Goal: Information Seeking & Learning: Check status

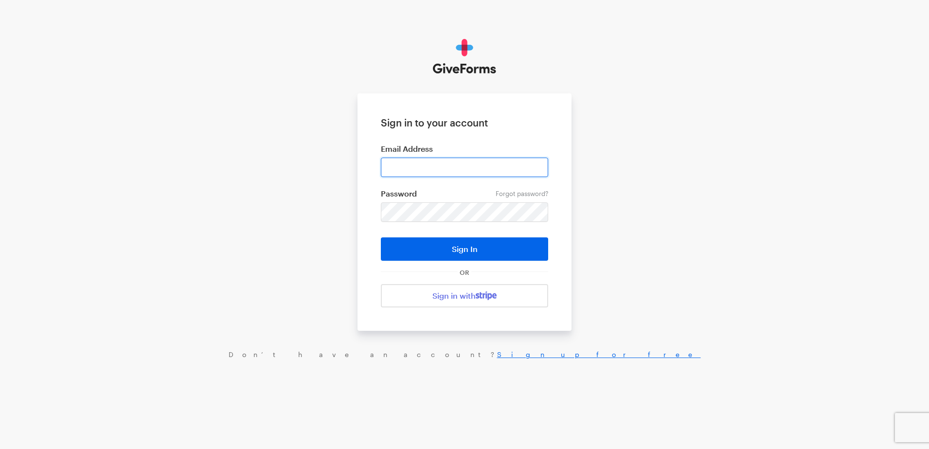
type input "spencer.cocanour@combatcontrol.team"
click at [429, 249] on button "Sign In" at bounding box center [464, 248] width 167 height 23
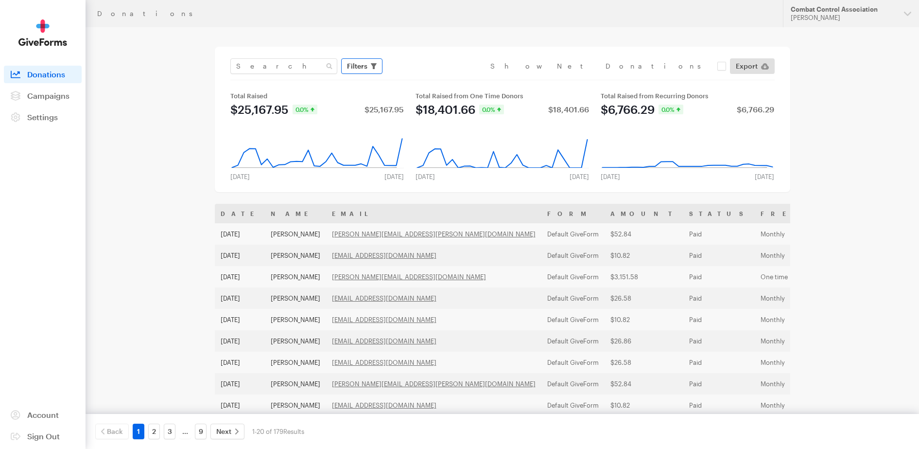
click at [365, 69] on span "Filters" at bounding box center [357, 66] width 20 height 12
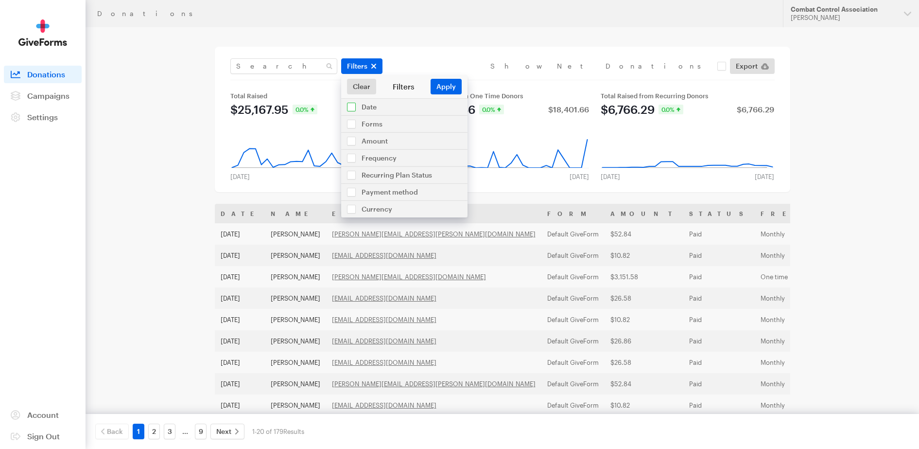
click at [353, 108] on input "checkbox" at bounding box center [404, 107] width 126 height 17
checkbox input "true"
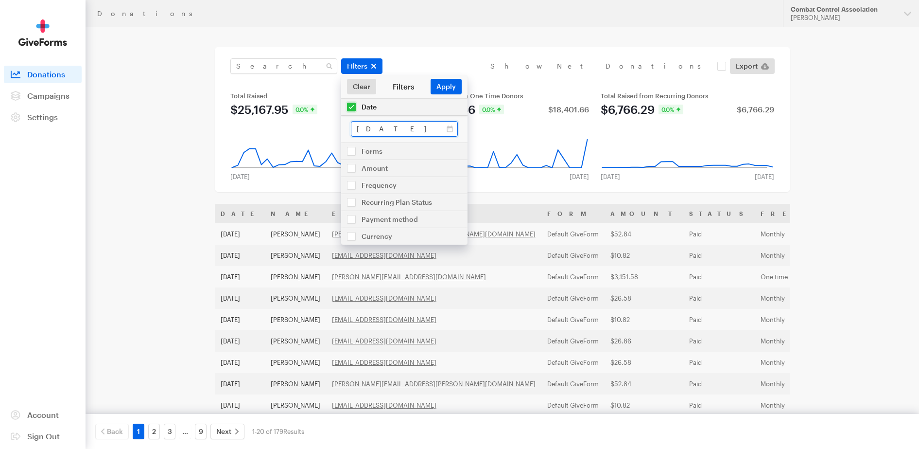
click at [378, 128] on input "[DATE] - [DATE]" at bounding box center [404, 129] width 107 height 16
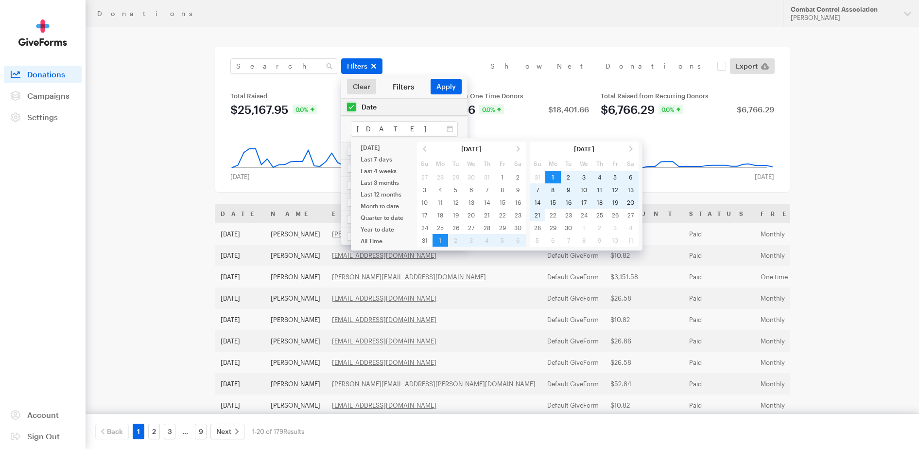
type input "[DATE] - [DATE]"
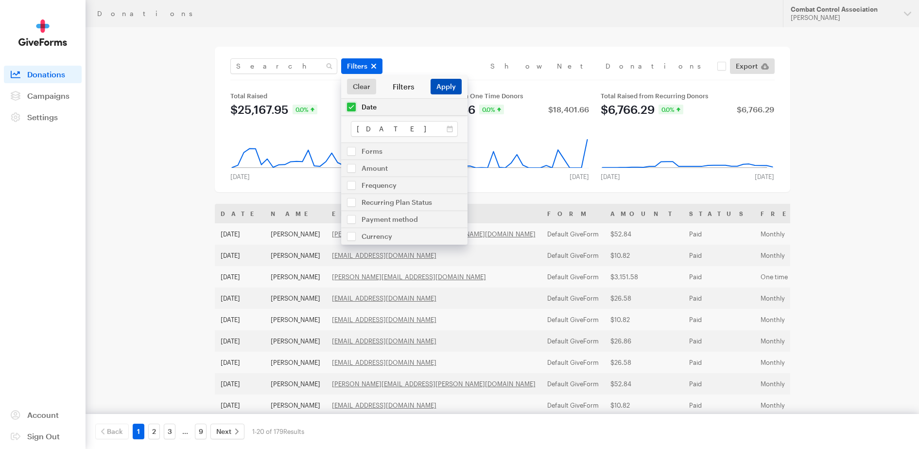
click at [449, 86] on button "Apply" at bounding box center [446, 87] width 31 height 16
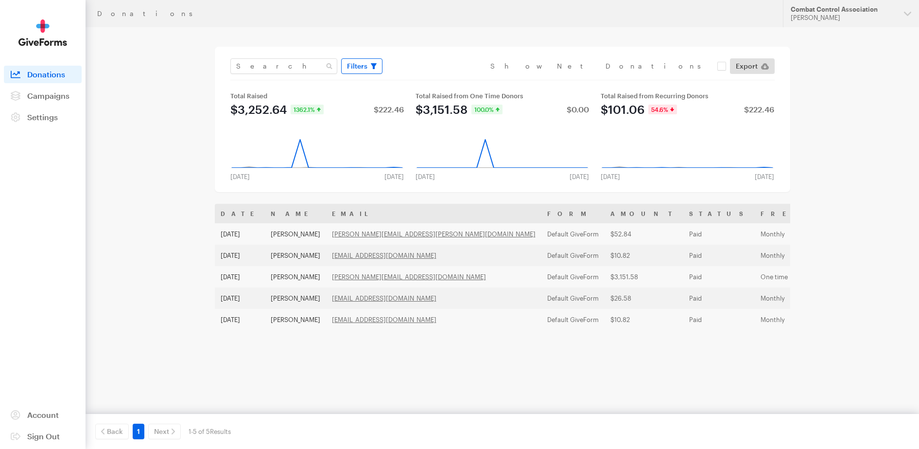
click at [378, 70] on button "Filters" at bounding box center [361, 66] width 41 height 16
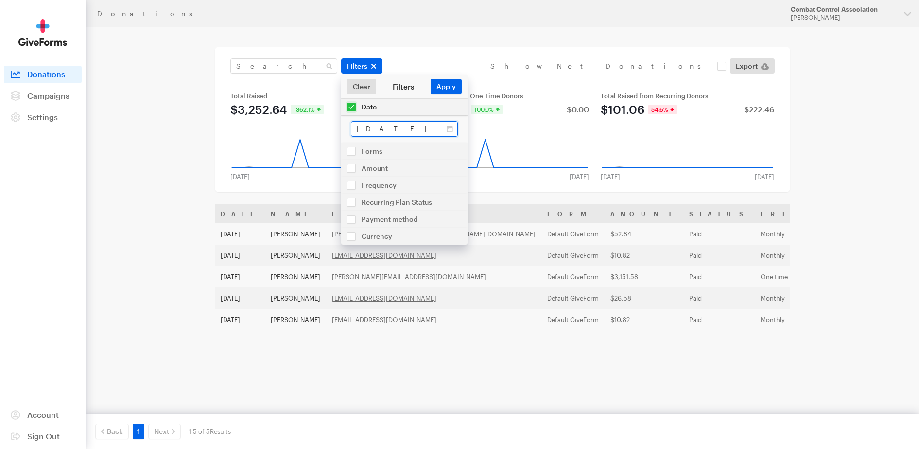
click at [374, 128] on input "[DATE] - [DATE]" at bounding box center [404, 129] width 107 height 16
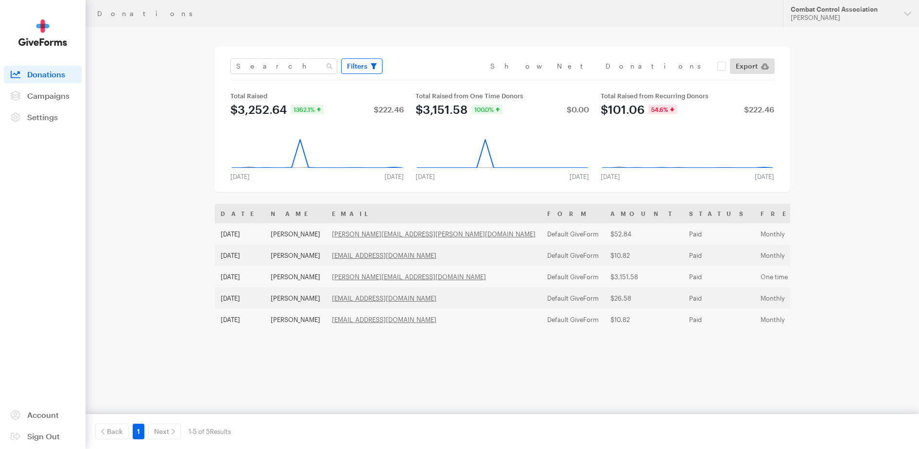
click at [366, 67] on span "Filters" at bounding box center [357, 66] width 20 height 12
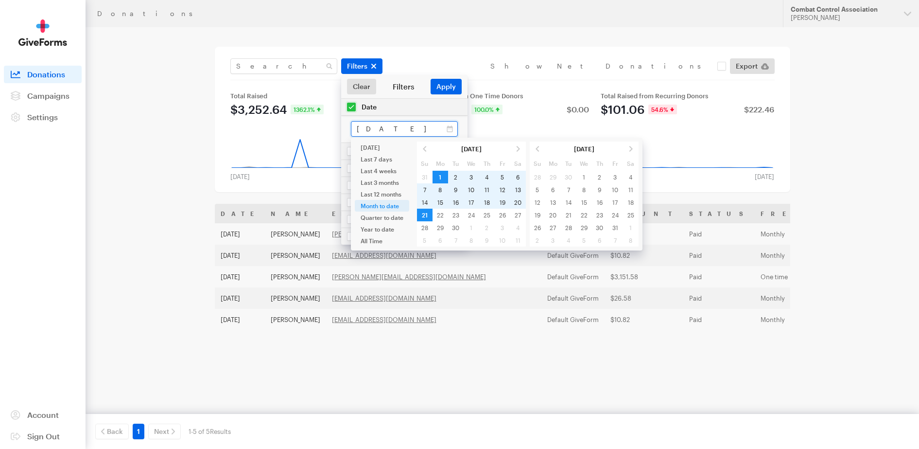
click at [386, 130] on input "Sep 01, 2025 - Sep 21, 2025" at bounding box center [404, 129] width 107 height 16
click at [428, 152] on span at bounding box center [425, 148] width 16 height 13
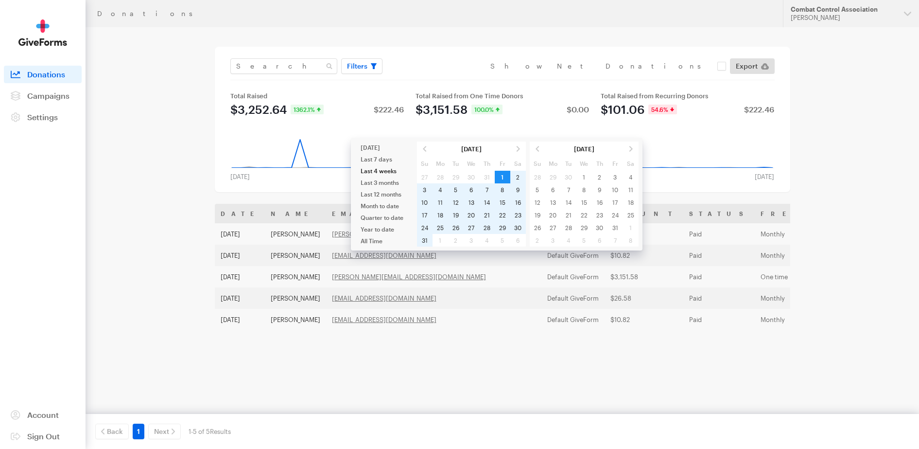
click at [380, 168] on li "Last 4 weeks" at bounding box center [382, 171] width 54 height 12
type input "Aug 25, 2025 - Sep 21, 2025"
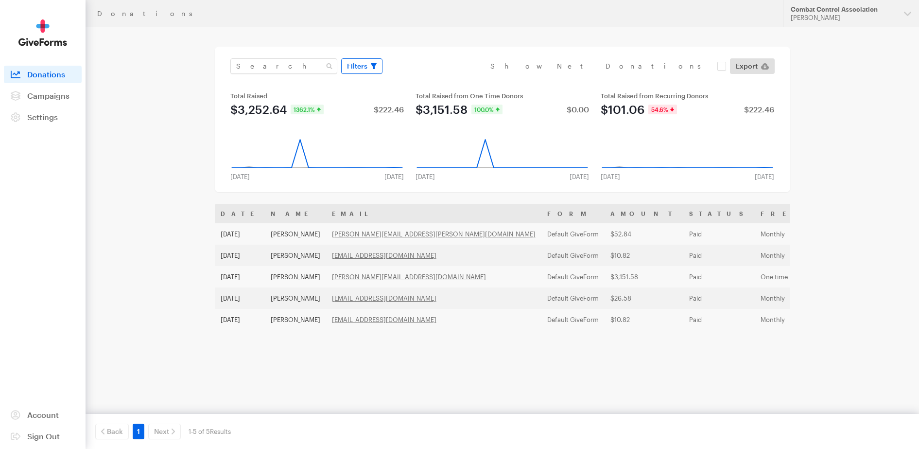
click at [363, 64] on span "Filters" at bounding box center [357, 66] width 20 height 12
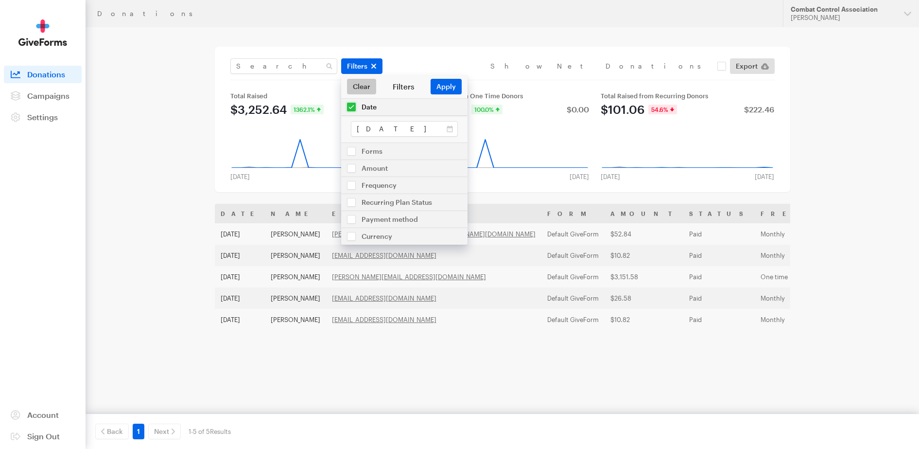
click at [361, 83] on link "Clear" at bounding box center [361, 87] width 29 height 16
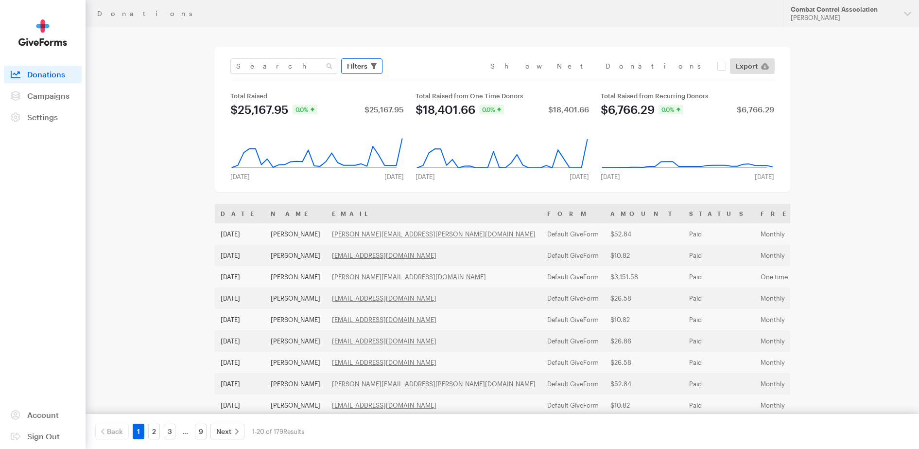
click at [360, 70] on span "Filters" at bounding box center [357, 66] width 20 height 12
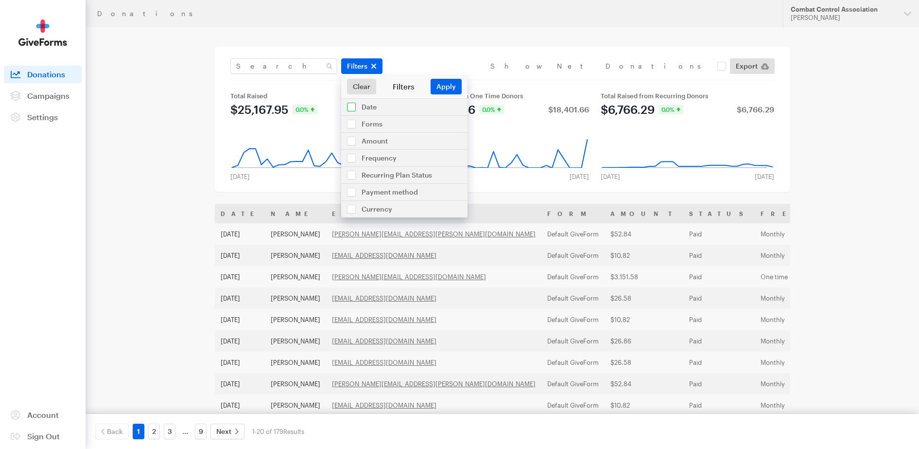
click at [352, 106] on input "checkbox" at bounding box center [404, 107] width 126 height 17
checkbox input "true"
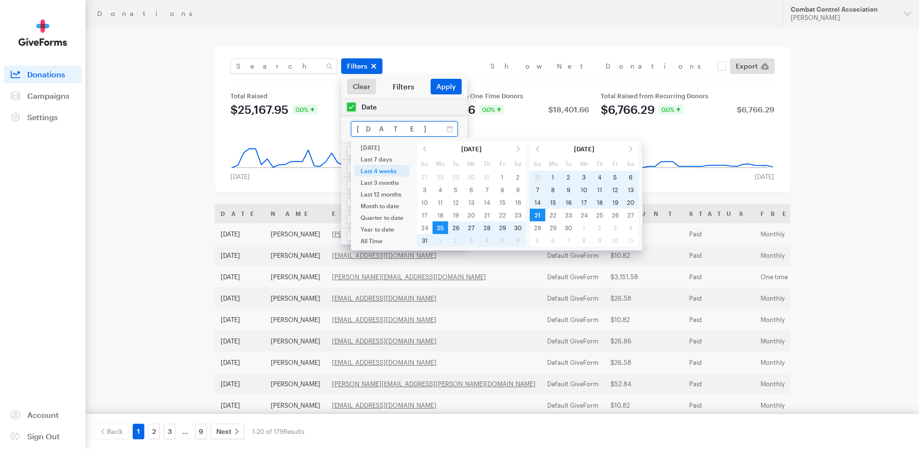
click at [416, 128] on input "[DATE] - [DATE]" at bounding box center [404, 129] width 107 height 16
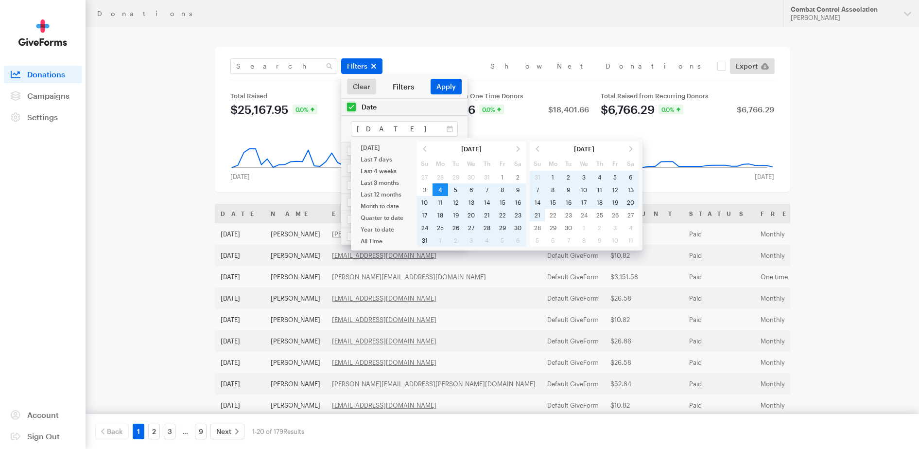
type input "Aug 04, 2025 - Sep 21, 2025"
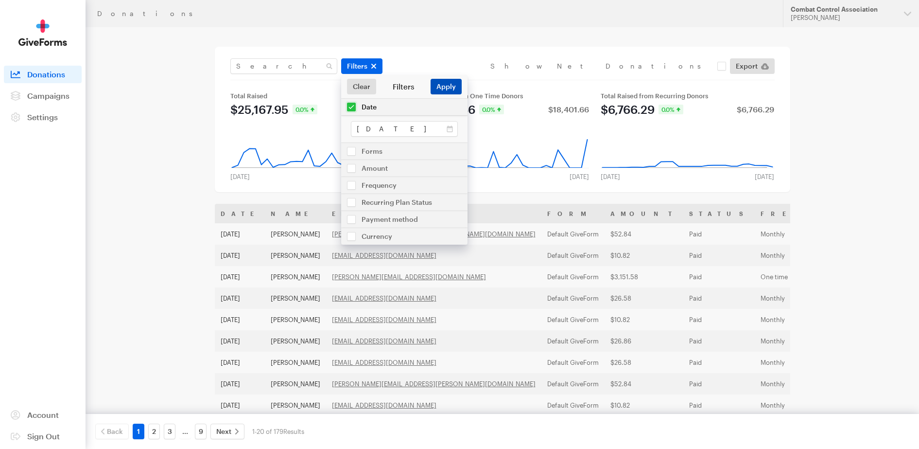
click at [448, 88] on button "Apply" at bounding box center [446, 87] width 31 height 16
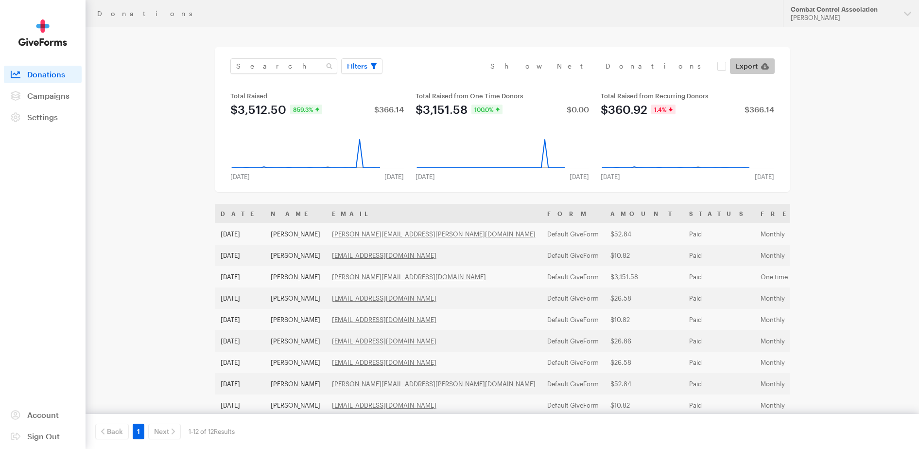
click at [769, 67] on icon at bounding box center [765, 66] width 8 height 6
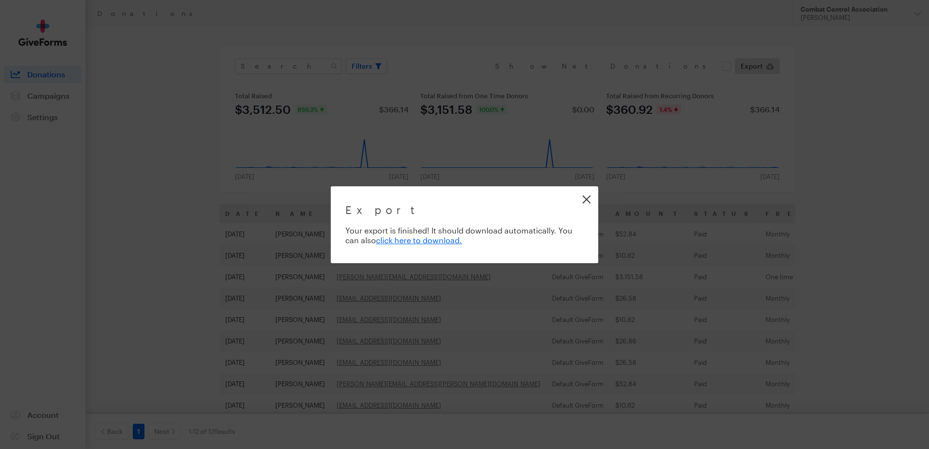
click at [590, 199] on link "Close" at bounding box center [586, 199] width 22 height 22
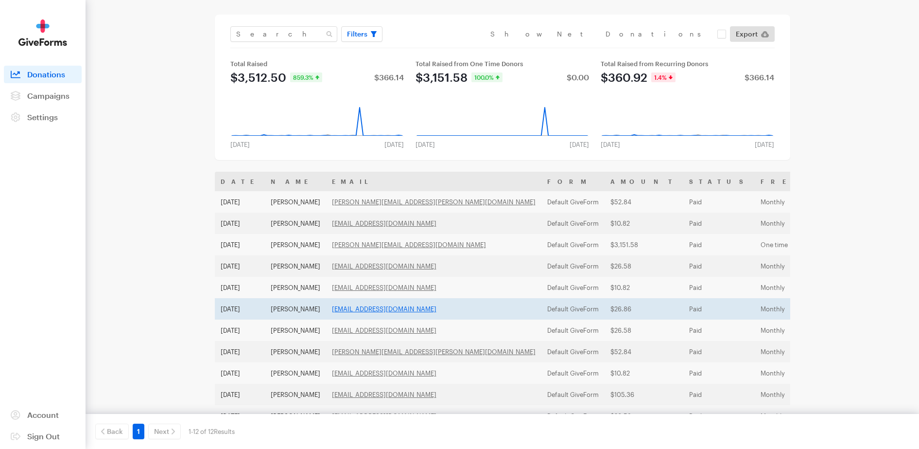
scroll to position [61, 0]
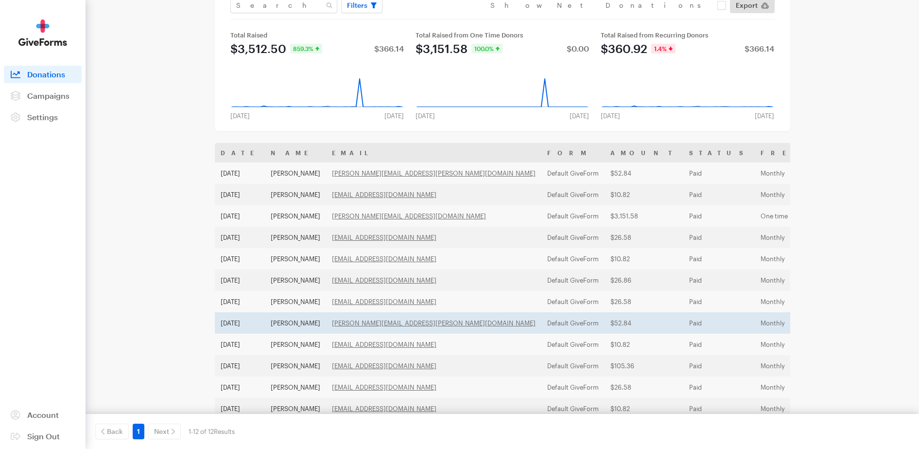
click at [305, 322] on td "Jeffrey Vittone" at bounding box center [295, 322] width 61 height 21
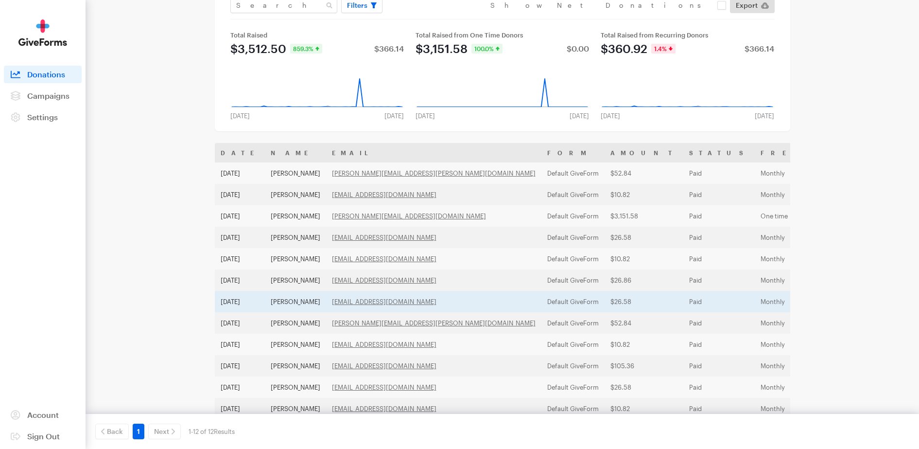
click at [298, 299] on td "Mark Staten" at bounding box center [295, 301] width 61 height 21
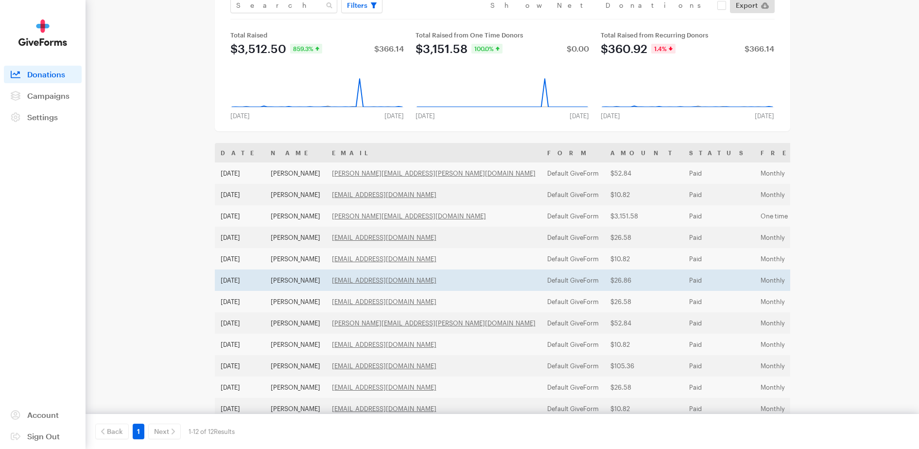
click at [296, 278] on td "Michael Evancic" at bounding box center [295, 279] width 61 height 21
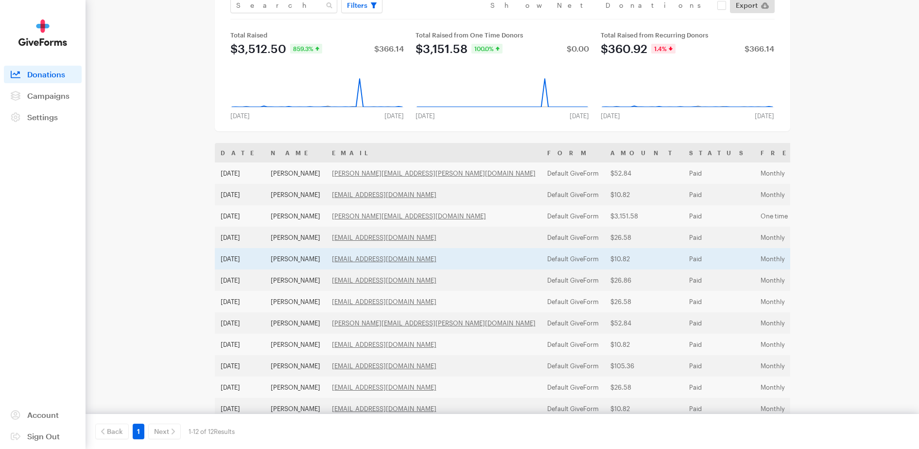
click at [306, 255] on td "Jeffrey Staha" at bounding box center [295, 258] width 61 height 21
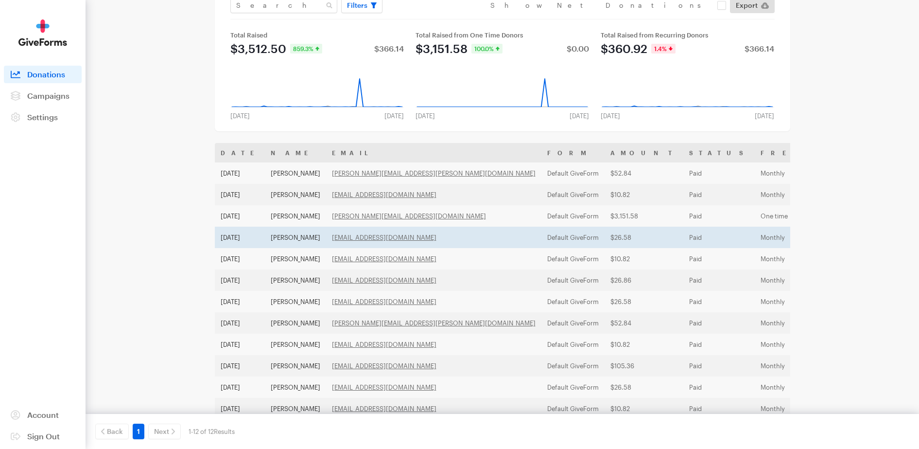
click at [290, 232] on td "Wesley Shuler" at bounding box center [295, 237] width 61 height 21
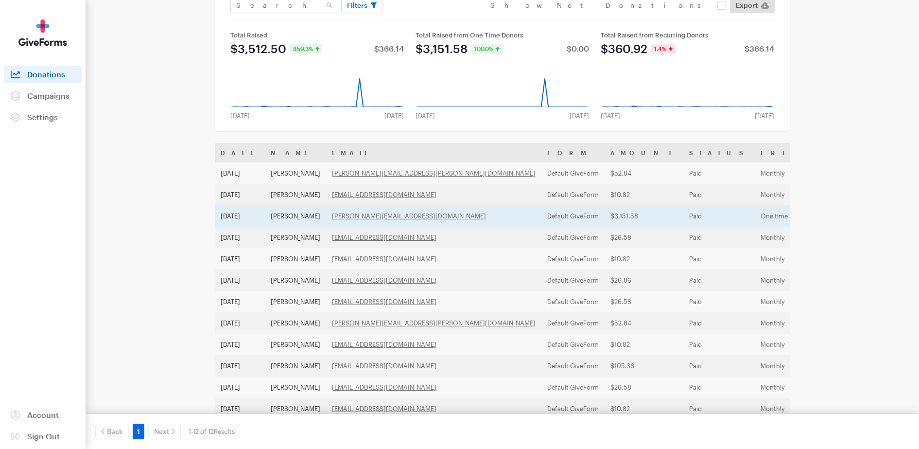
click at [308, 214] on td "Richard Jordan" at bounding box center [295, 215] width 61 height 21
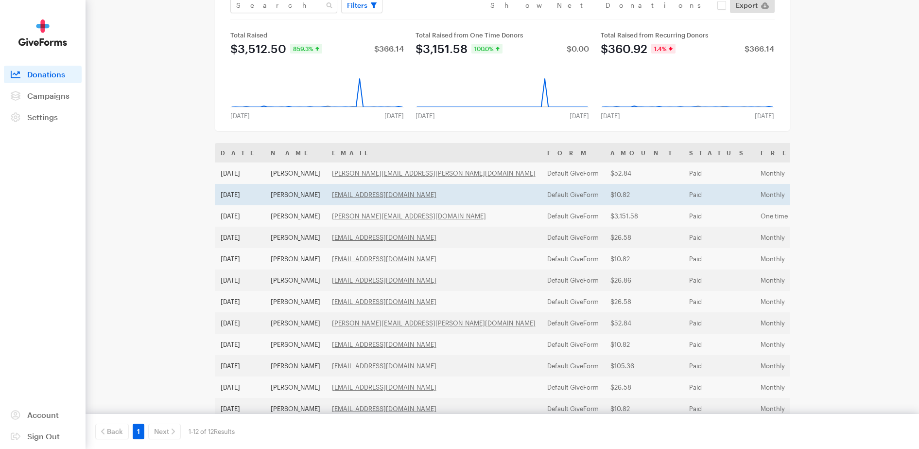
click at [289, 197] on td "[PERSON_NAME]" at bounding box center [295, 194] width 61 height 21
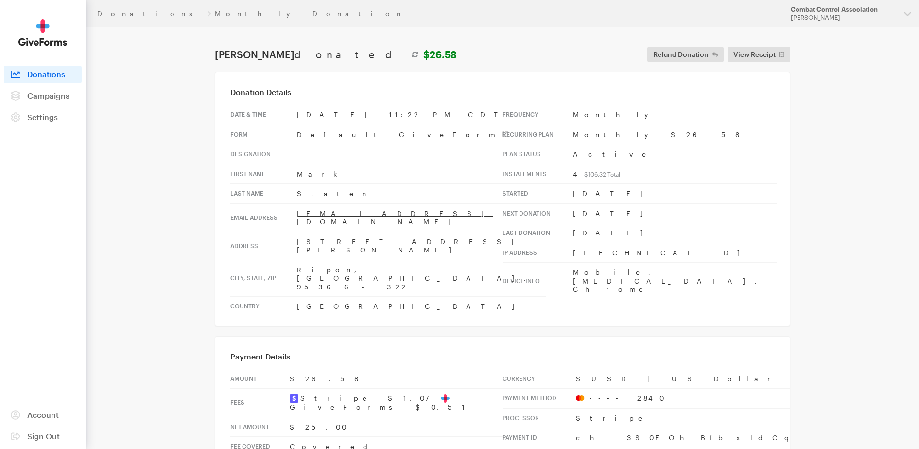
click at [154, 381] on main "Donations Monthly Donation Mark Staten donated $26.58 Refund Donation Refund Do…" at bounding box center [460, 274] width 700 height 495
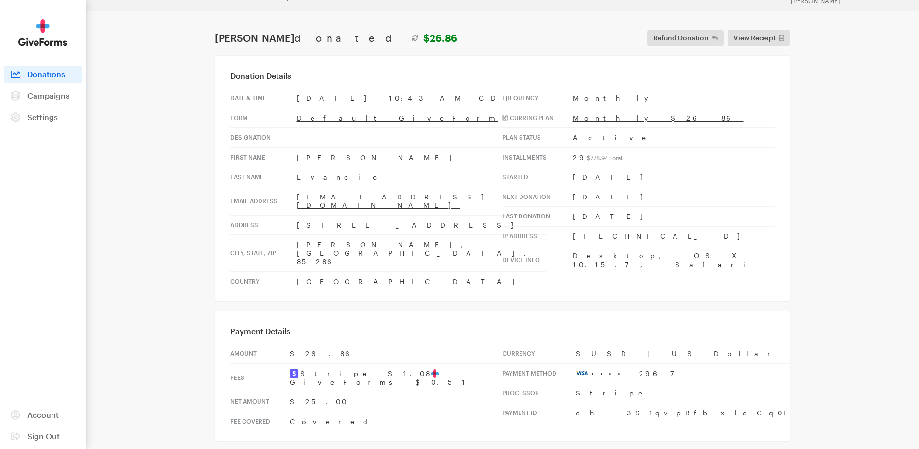
scroll to position [30, 0]
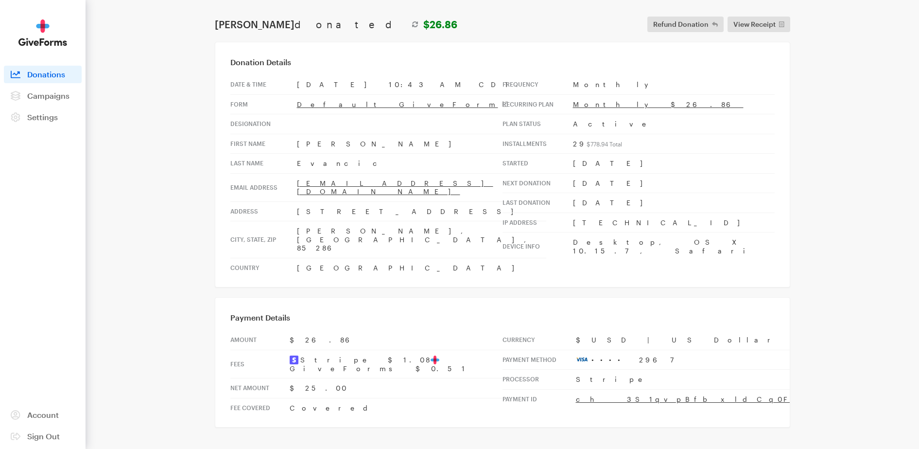
click at [462, 15] on main "Donations Monthly Donation [PERSON_NAME] donated $26.86 Refund Donation Refund …" at bounding box center [460, 240] width 700 height 486
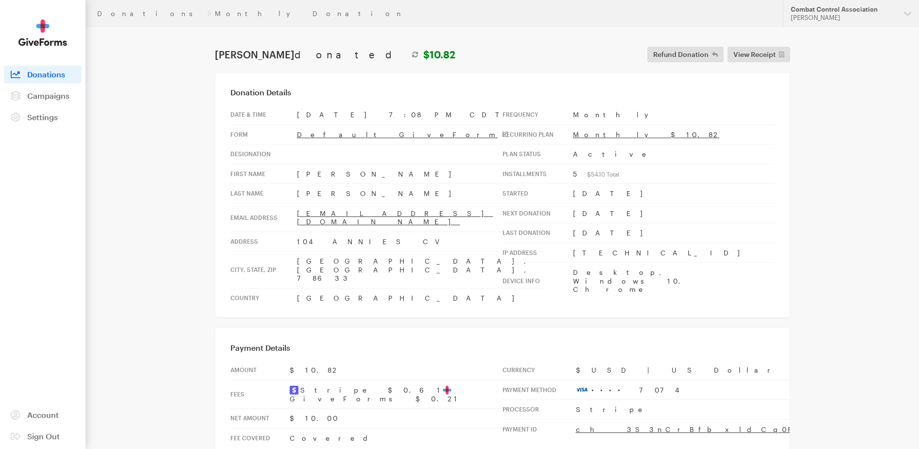
drag, startPoint x: 843, startPoint y: 394, endPoint x: 779, endPoint y: 383, distance: 65.1
click at [843, 394] on div "Donations Monthly Donation Updates Support Combat Control Association Spencer C…" at bounding box center [459, 256] width 919 height 513
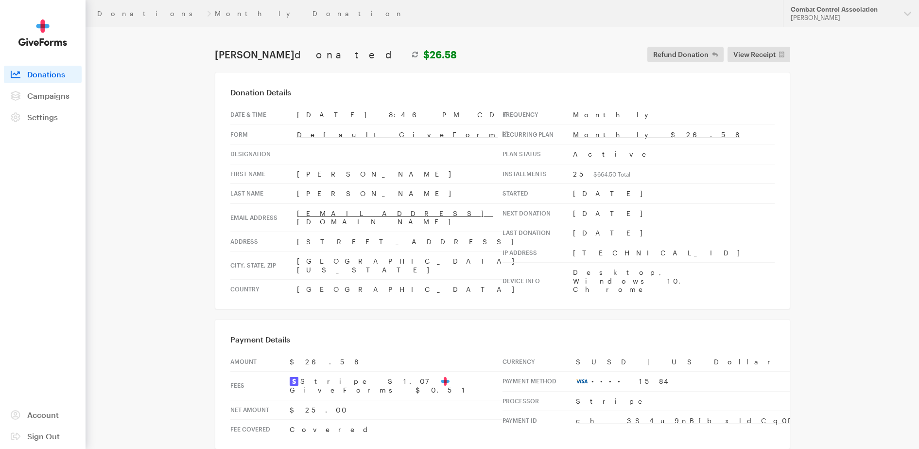
click at [166, 386] on main "Donations Monthly Donation Wesley Shuler donated $26.58 Refund Donation Refund …" at bounding box center [460, 265] width 700 height 477
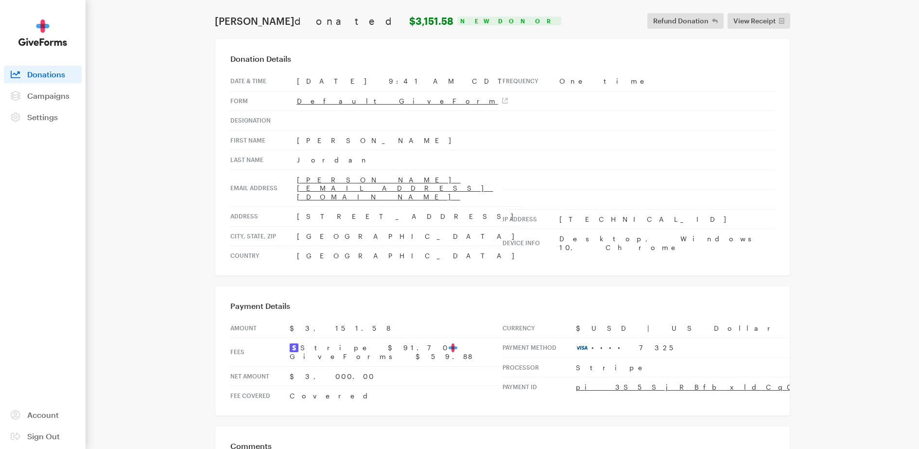
scroll to position [61, 0]
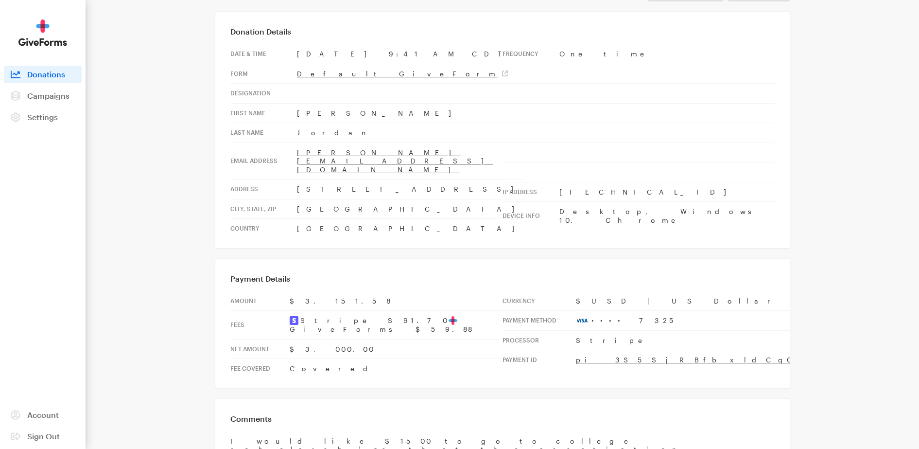
click at [156, 371] on main "Donations One Time Donation Richard Jordan donated $3,151.58 New Donor Refund D…" at bounding box center [460, 257] width 700 height 583
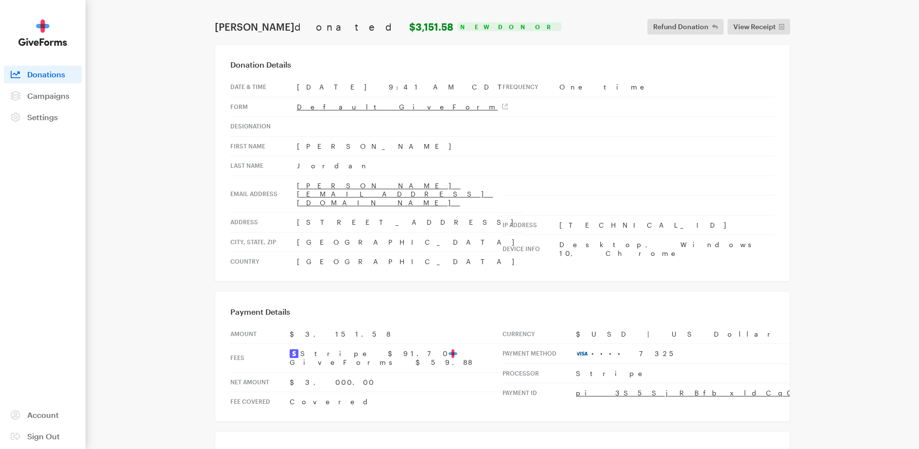
scroll to position [0, 0]
